Goal: Obtain resource: Download file/media

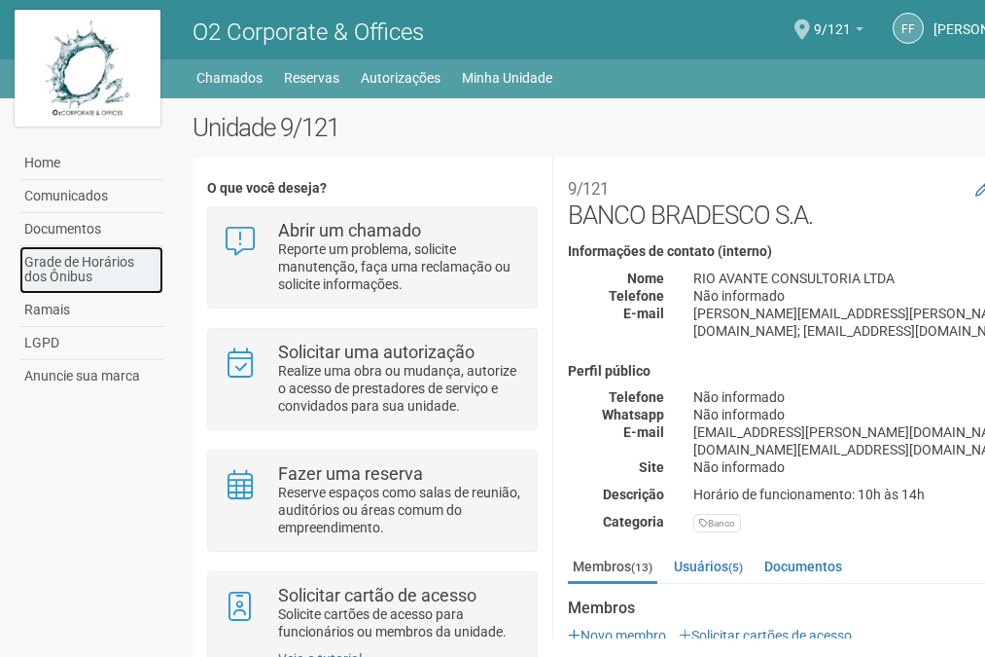
click at [63, 267] on link "Grade de Horários dos Ônibus" at bounding box center [91, 270] width 144 height 48
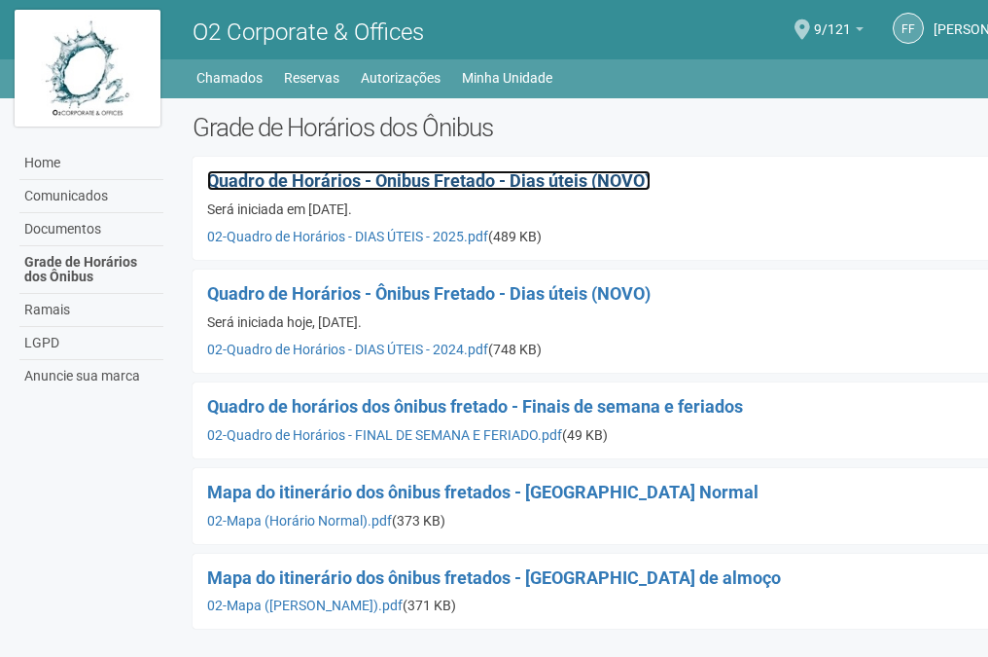
click at [452, 181] on span "Quadro de Horários - Ônibus Fretado - Dias úteis (NOVO)" at bounding box center [429, 180] width 444 height 20
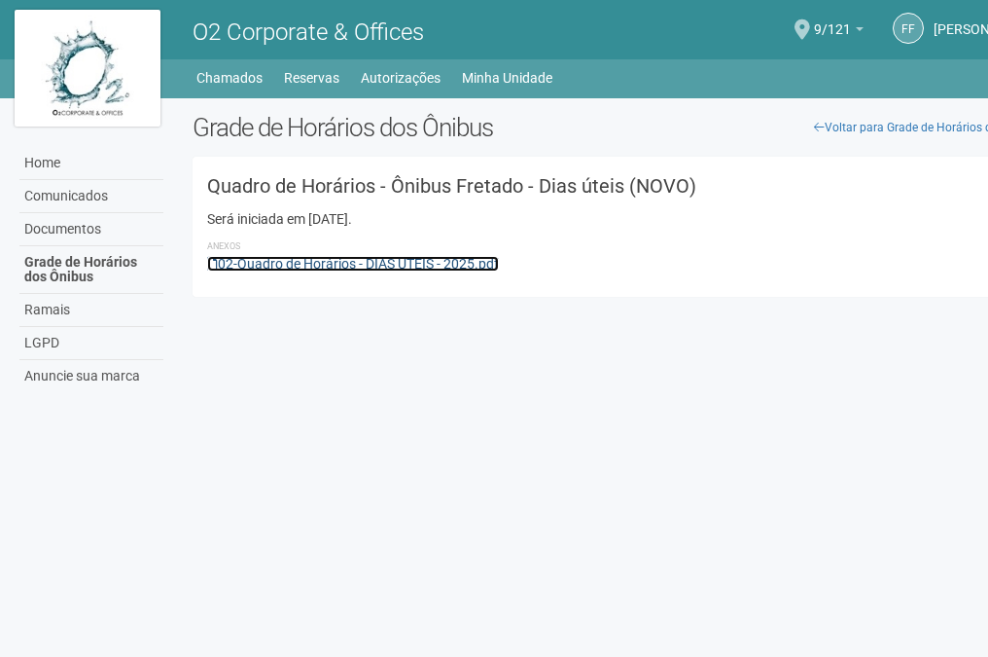
click at [313, 264] on link "02-Quadro de Horários - DIAS ÚTEIS - 2025.pdf" at bounding box center [353, 264] width 292 height 16
